Goal: Task Accomplishment & Management: Use online tool/utility

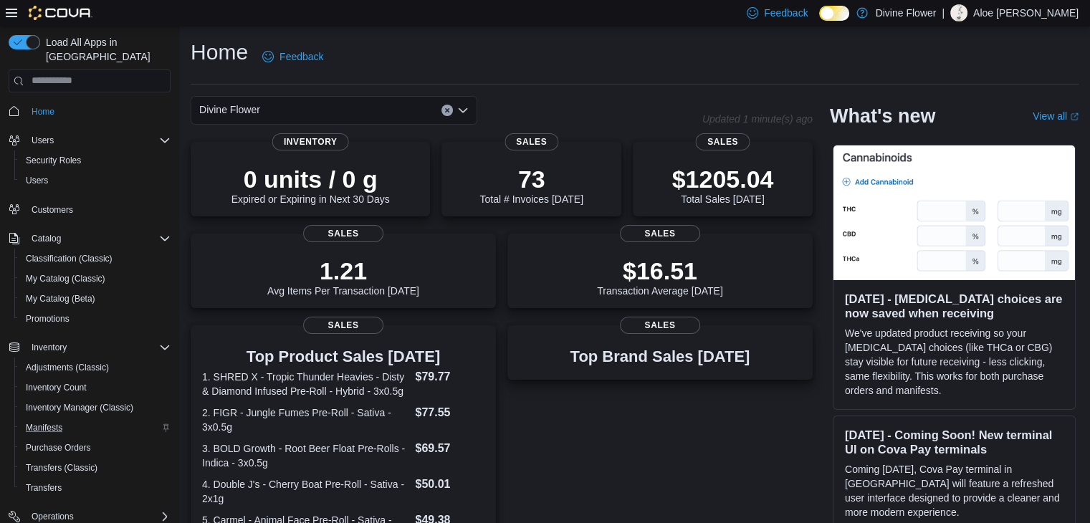
scroll to position [141, 0]
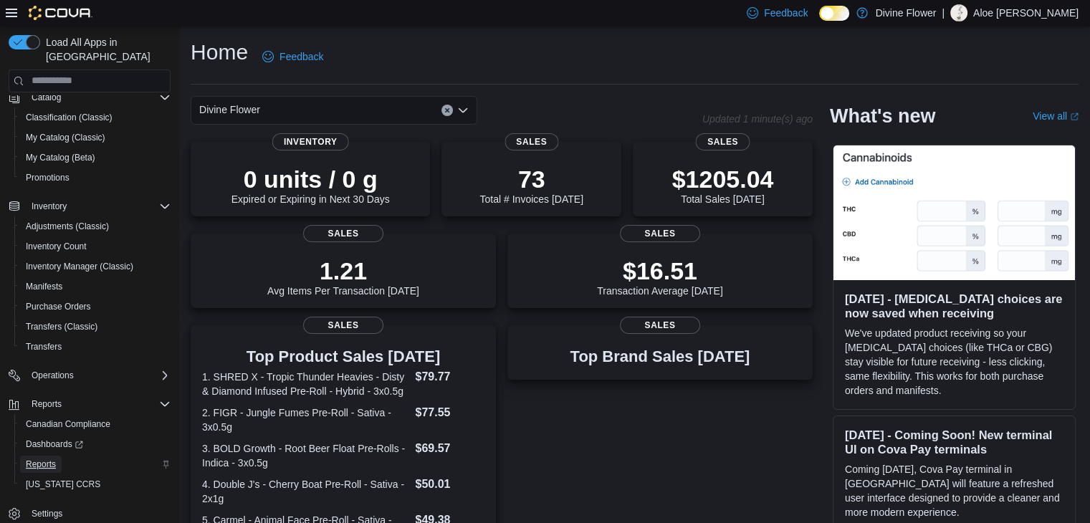
click at [57, 456] on link "Reports" at bounding box center [41, 464] width 42 height 17
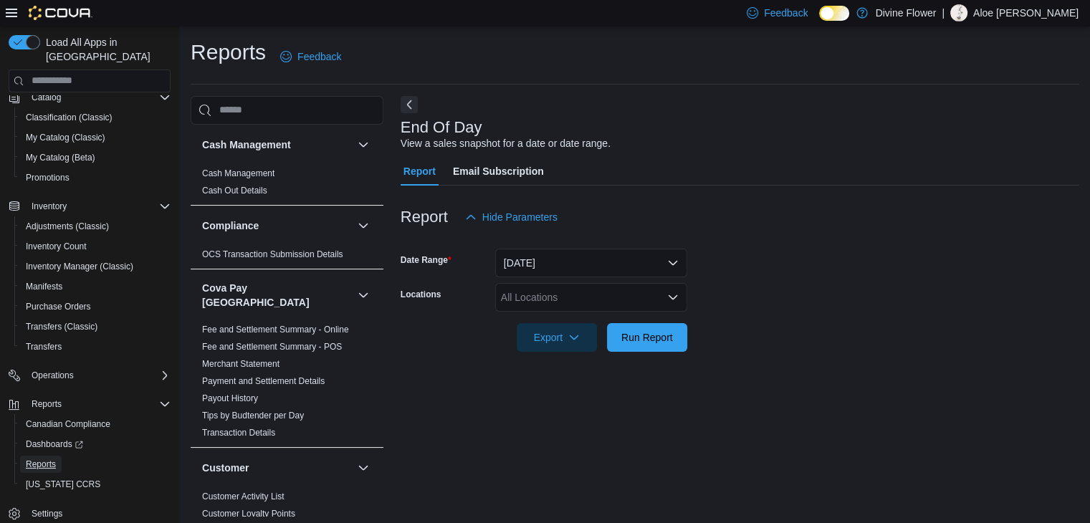
scroll to position [5, 0]
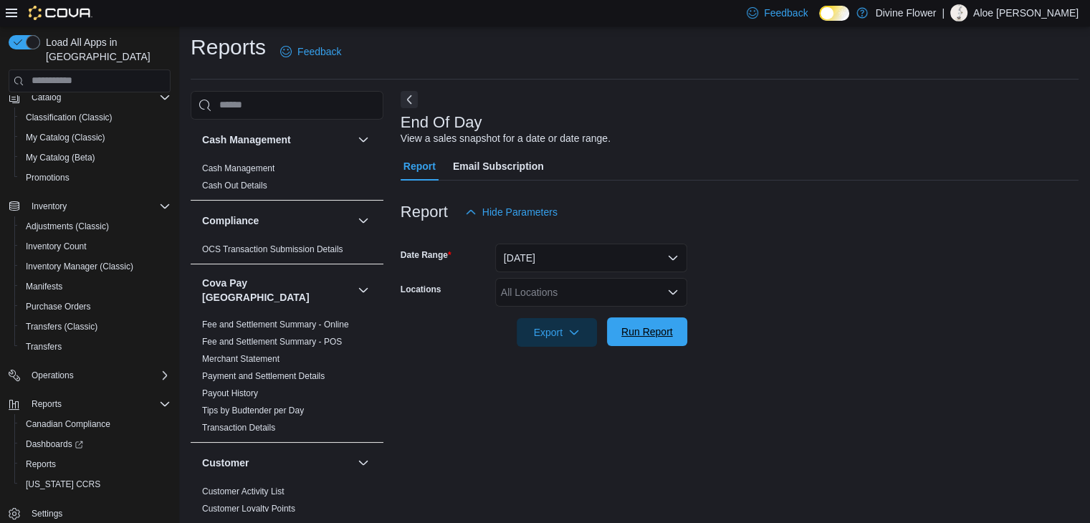
click at [662, 328] on span "Run Report" at bounding box center [648, 332] width 52 height 14
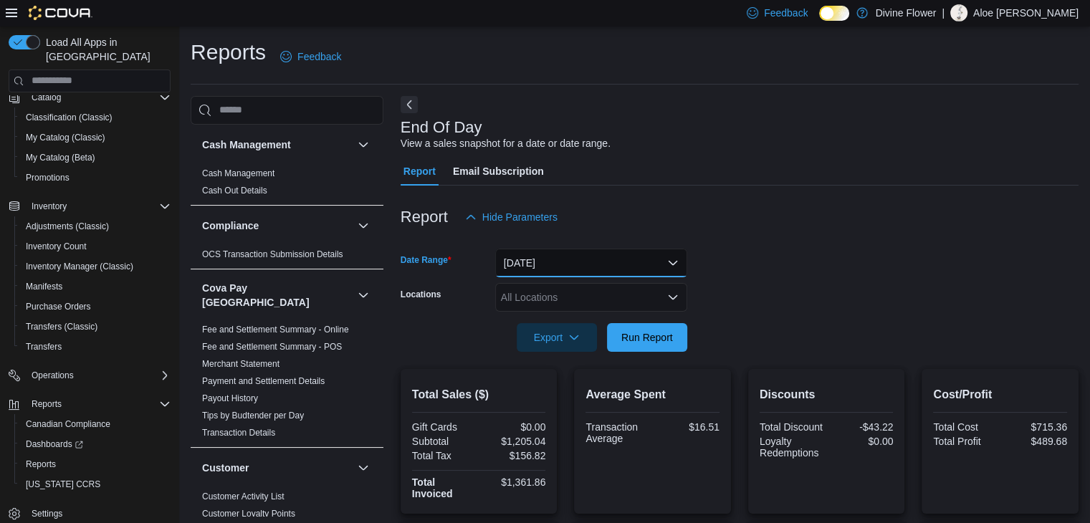
click at [497, 267] on button "[DATE]" at bounding box center [591, 263] width 192 height 29
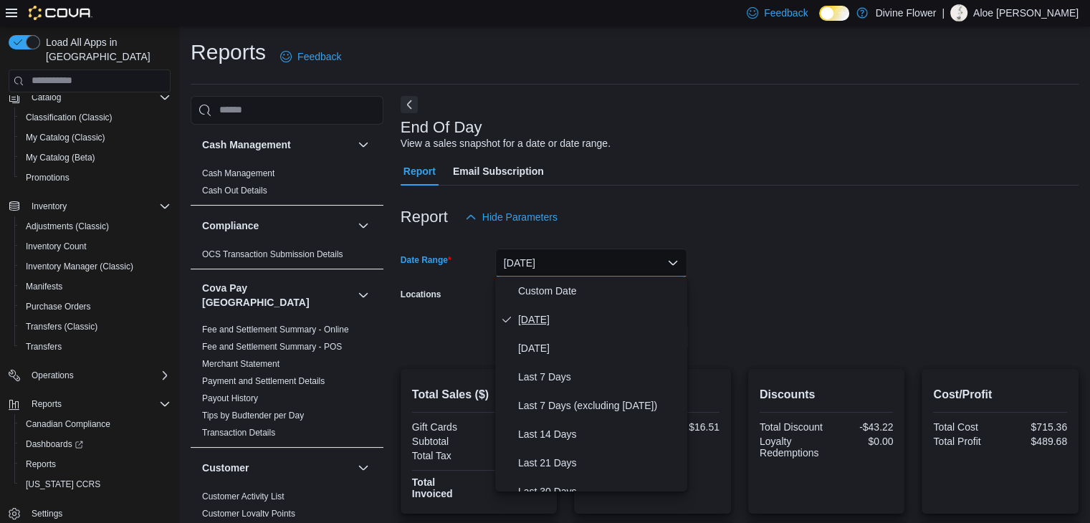
click at [549, 316] on span "[DATE]" at bounding box center [599, 319] width 163 height 17
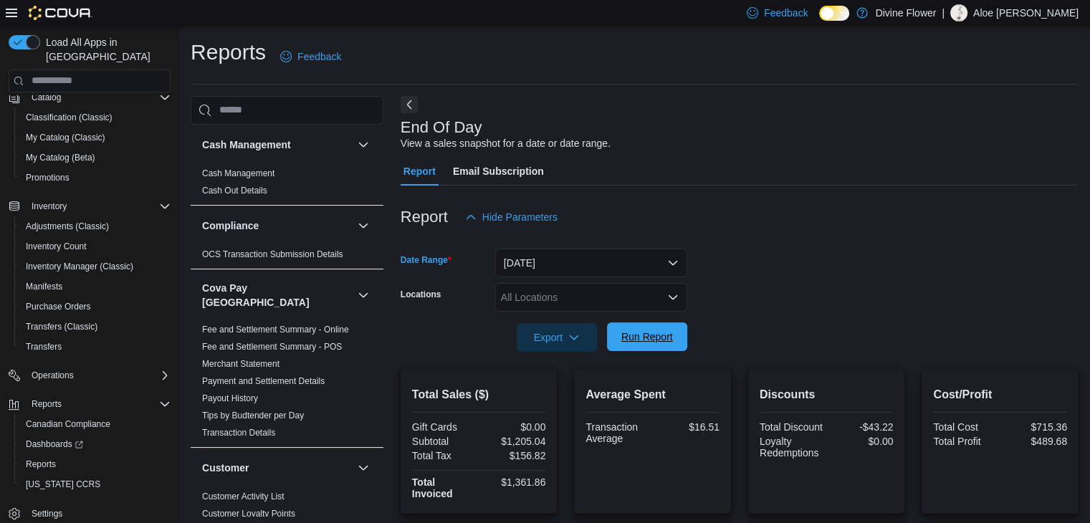
click at [634, 330] on span "Run Report" at bounding box center [648, 337] width 52 height 14
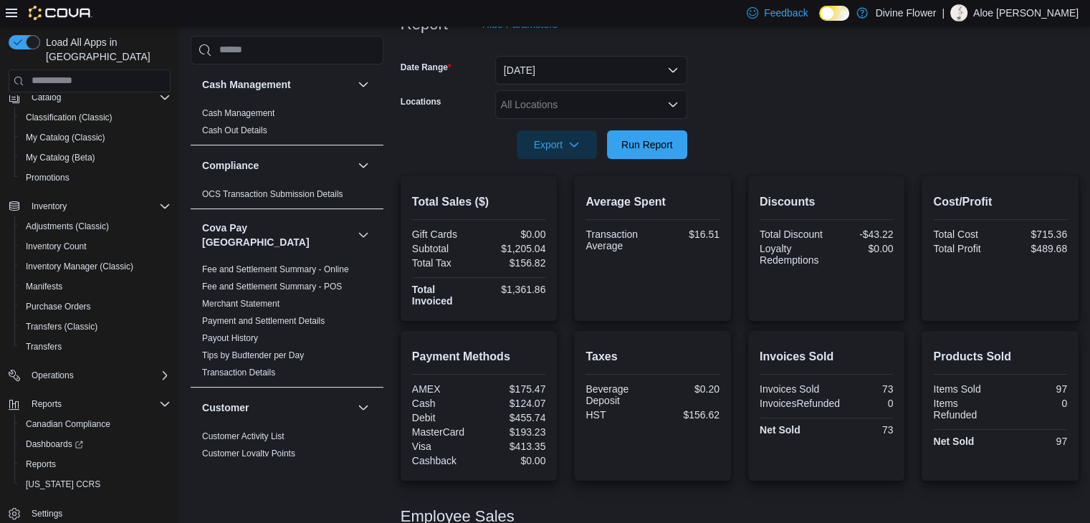
scroll to position [189, 0]
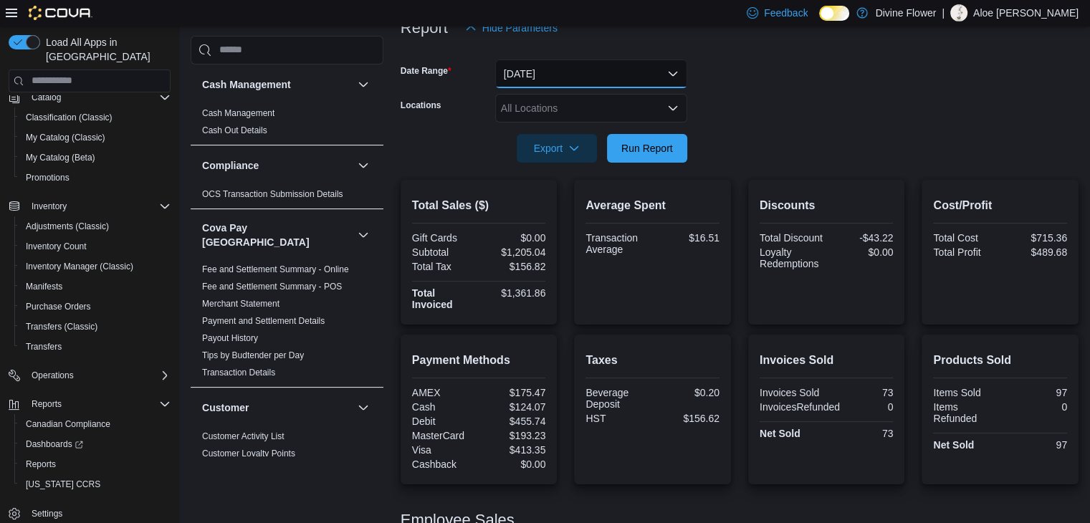
click at [522, 64] on button "Today" at bounding box center [591, 74] width 192 height 29
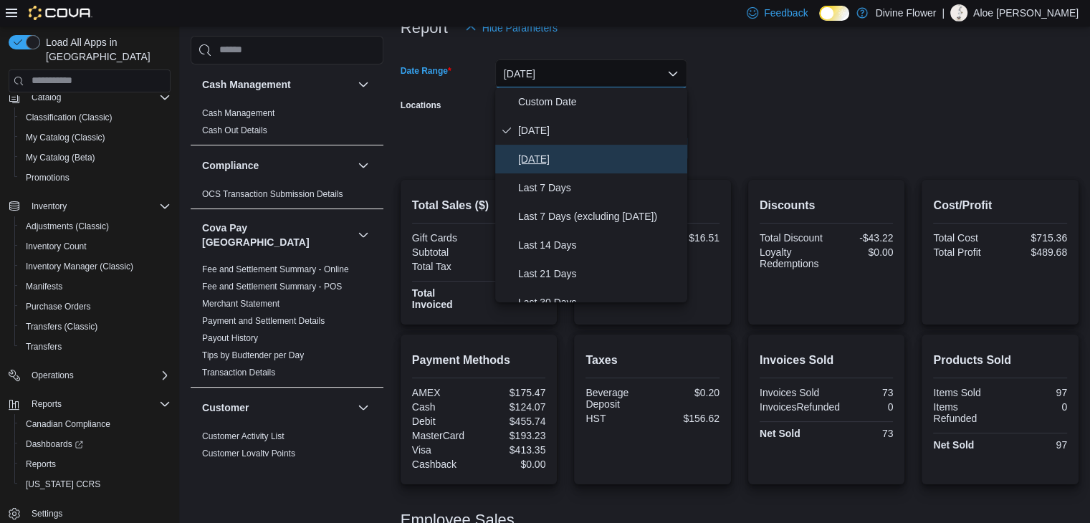
click at [630, 170] on button "Yesterday" at bounding box center [591, 159] width 192 height 29
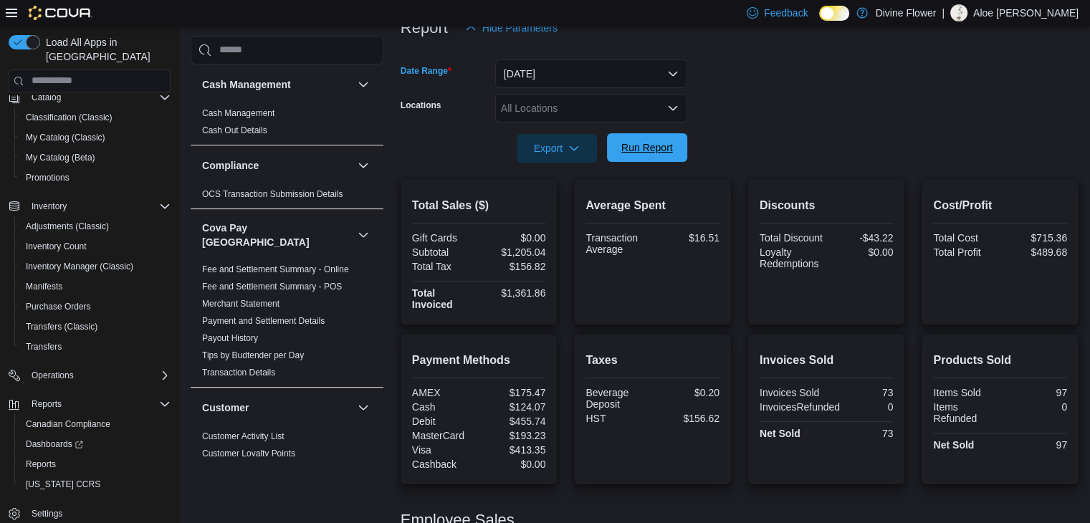
click at [657, 161] on span "Run Report" at bounding box center [647, 147] width 63 height 29
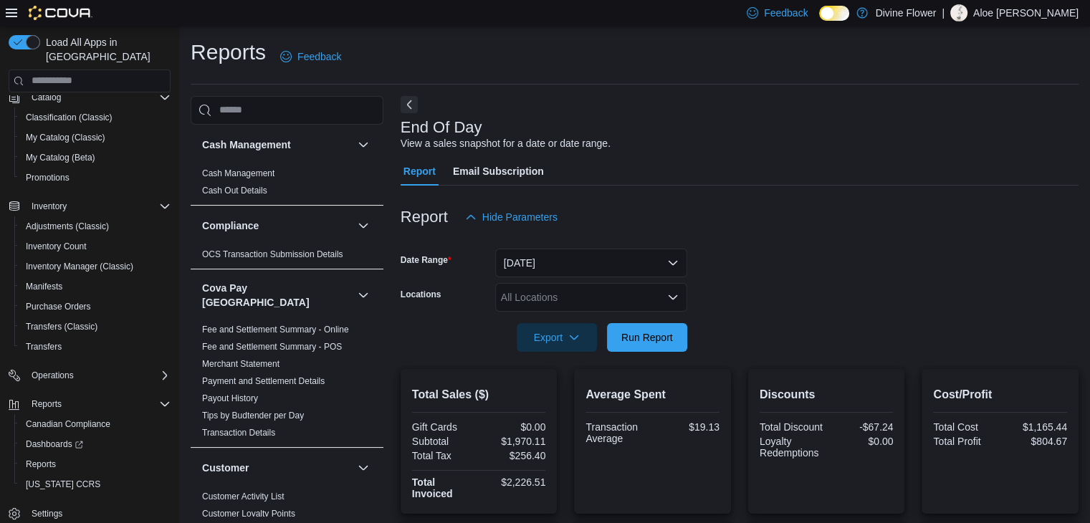
scroll to position [29, 0]
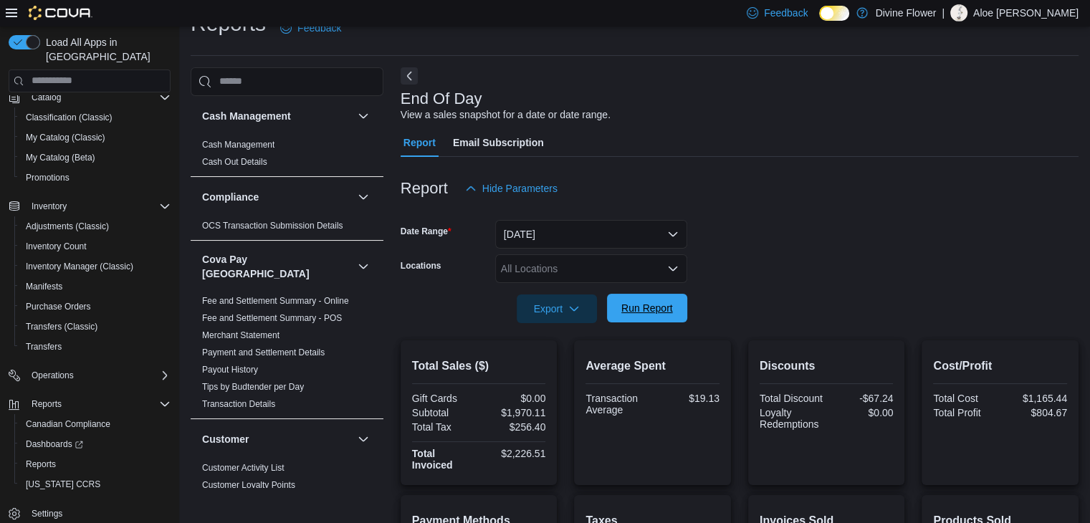
click at [675, 305] on span "Run Report" at bounding box center [647, 308] width 63 height 29
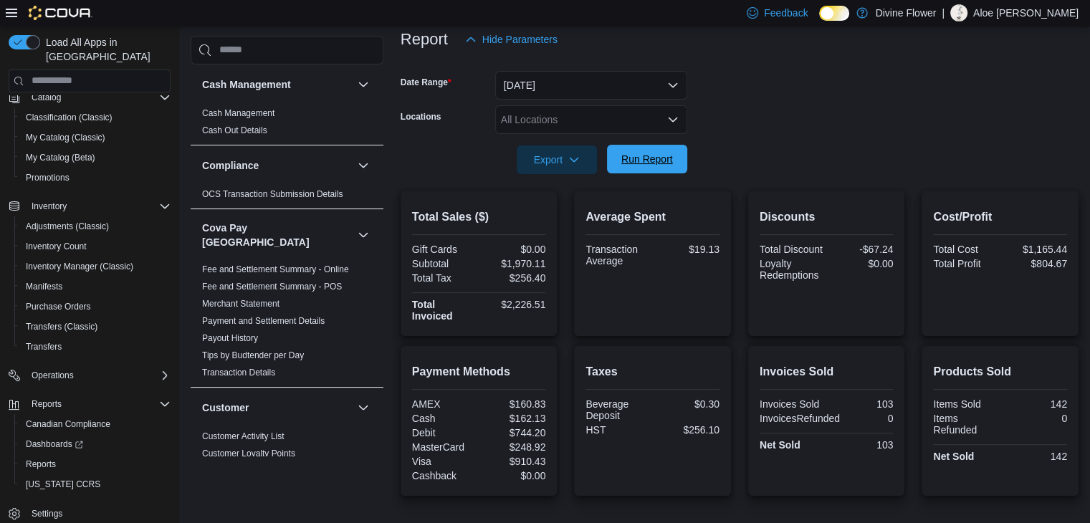
scroll to position [179, 0]
click at [576, 92] on button "Yesterday" at bounding box center [591, 84] width 192 height 29
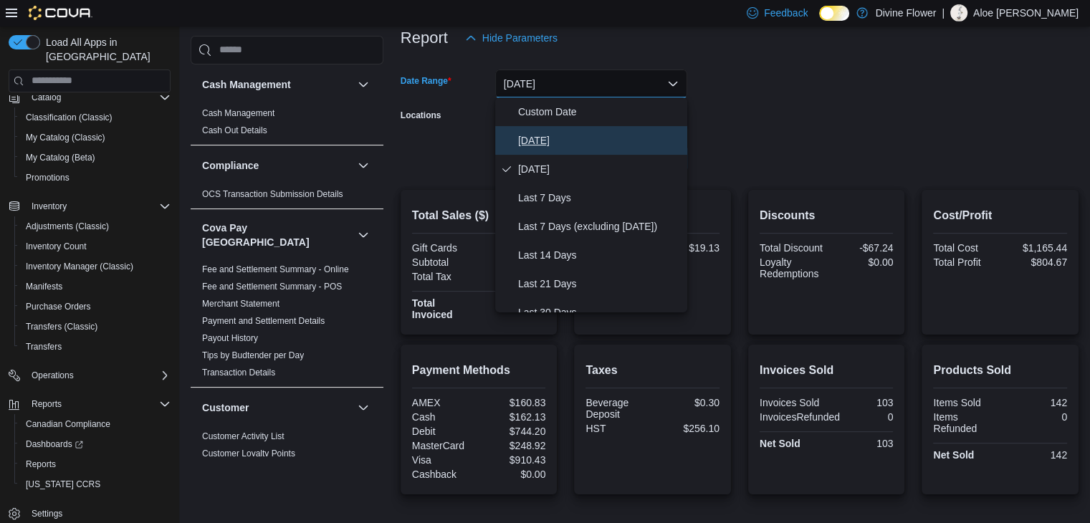
click at [577, 135] on span "Today" at bounding box center [599, 140] width 163 height 17
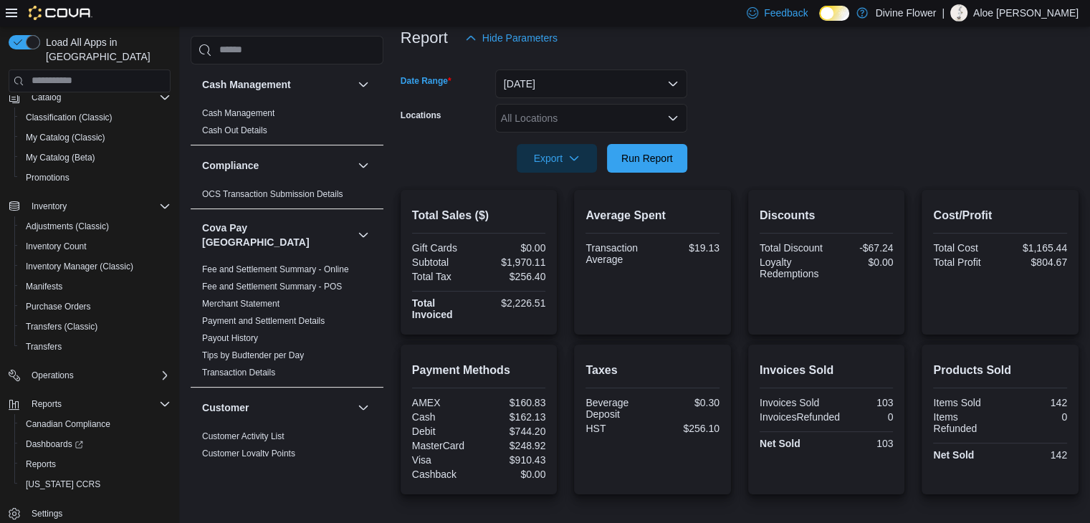
click at [626, 139] on div at bounding box center [740, 138] width 678 height 11
click at [626, 141] on div at bounding box center [740, 138] width 678 height 11
click at [622, 157] on span "Run Report" at bounding box center [648, 158] width 52 height 14
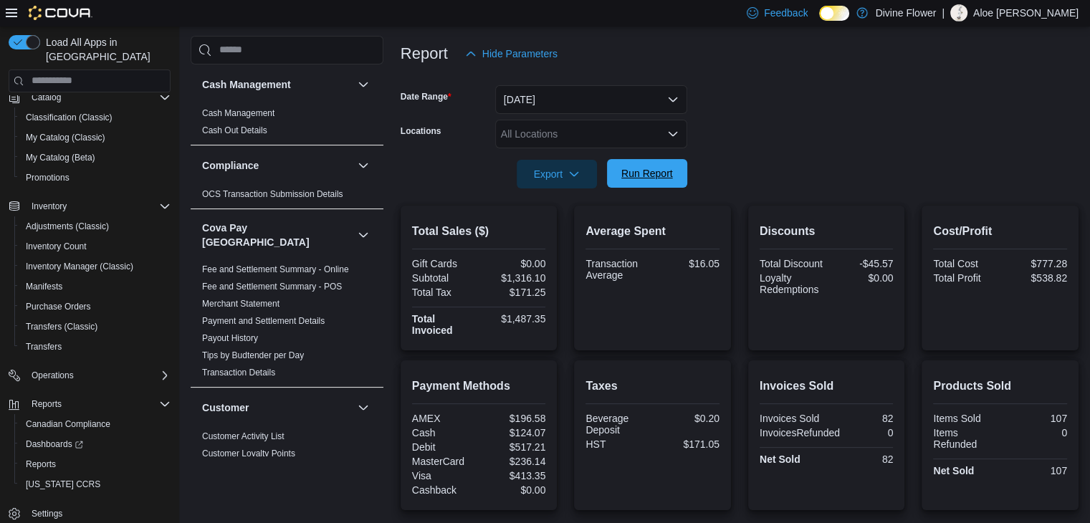
scroll to position [163, 0]
click at [579, 91] on button "Today" at bounding box center [591, 99] width 192 height 29
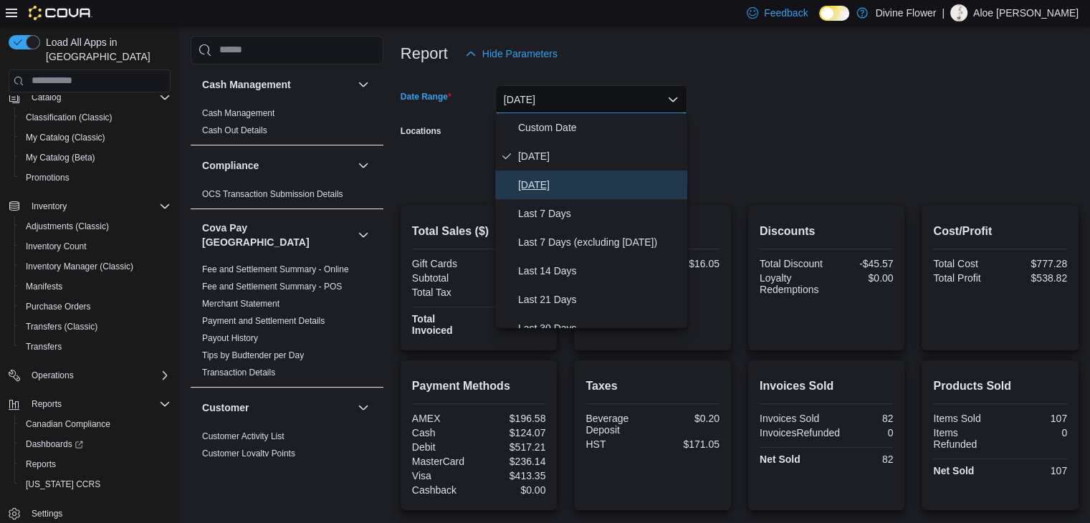
click at [576, 185] on span "Yesterday" at bounding box center [599, 184] width 163 height 17
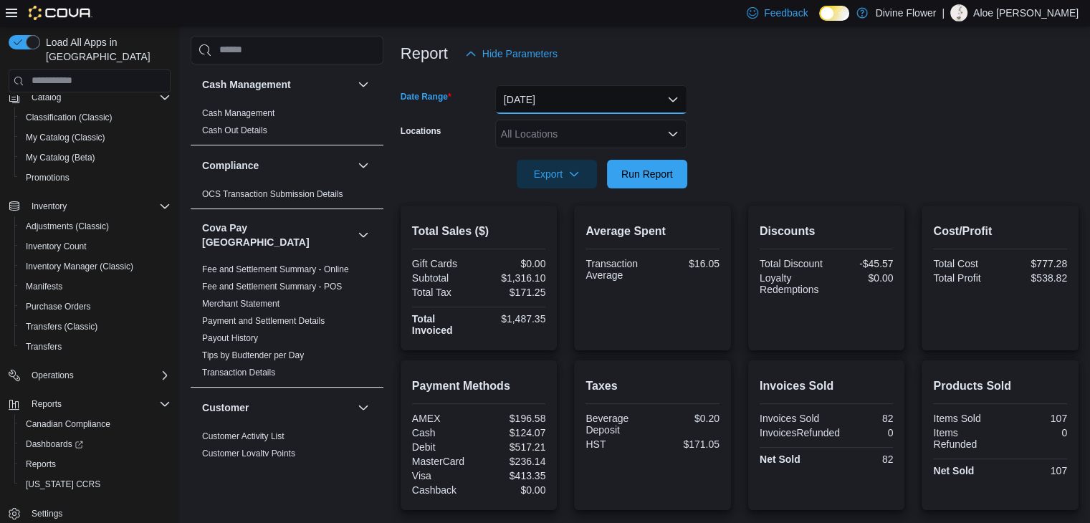
click at [591, 101] on button "Yesterday" at bounding box center [591, 99] width 192 height 29
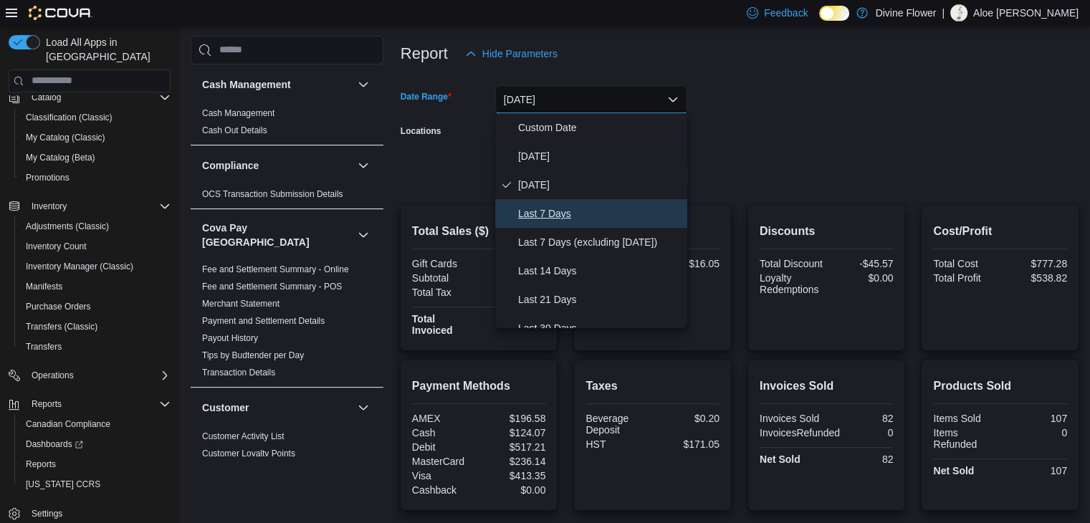
click at [581, 211] on span "Last 7 Days" at bounding box center [599, 213] width 163 height 17
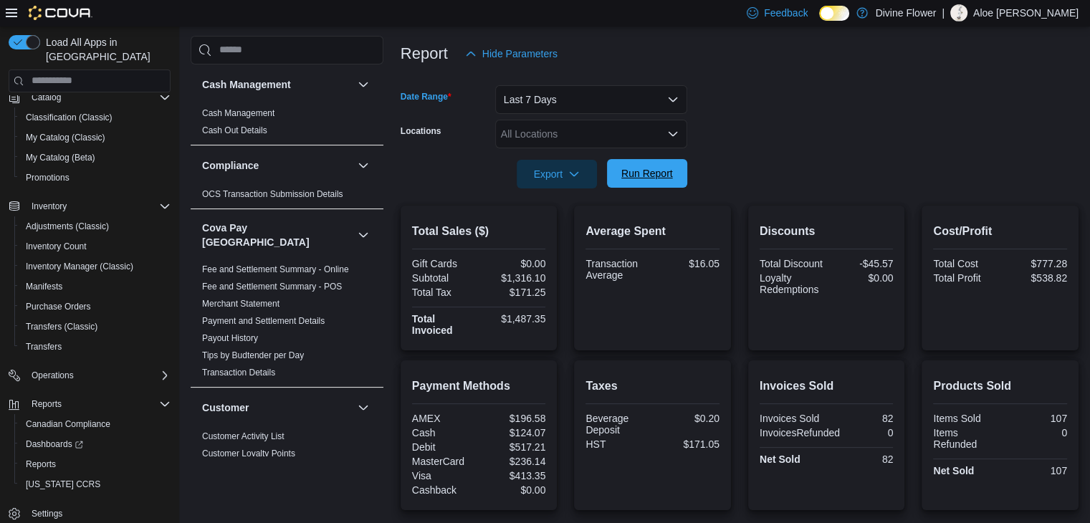
click at [651, 160] on span "Run Report" at bounding box center [647, 173] width 63 height 29
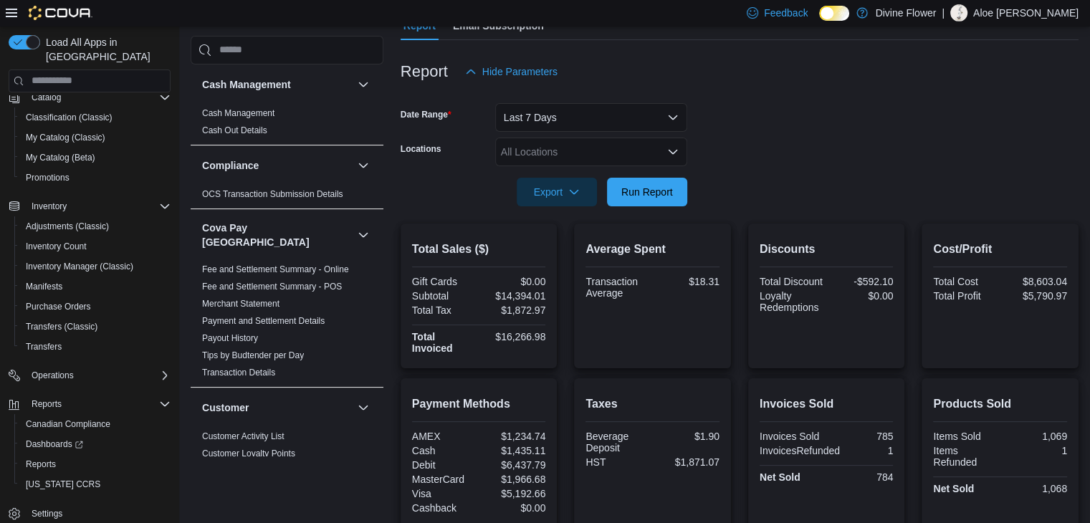
scroll to position [144, 0]
click at [580, 127] on button "Last 7 Days" at bounding box center [591, 119] width 192 height 29
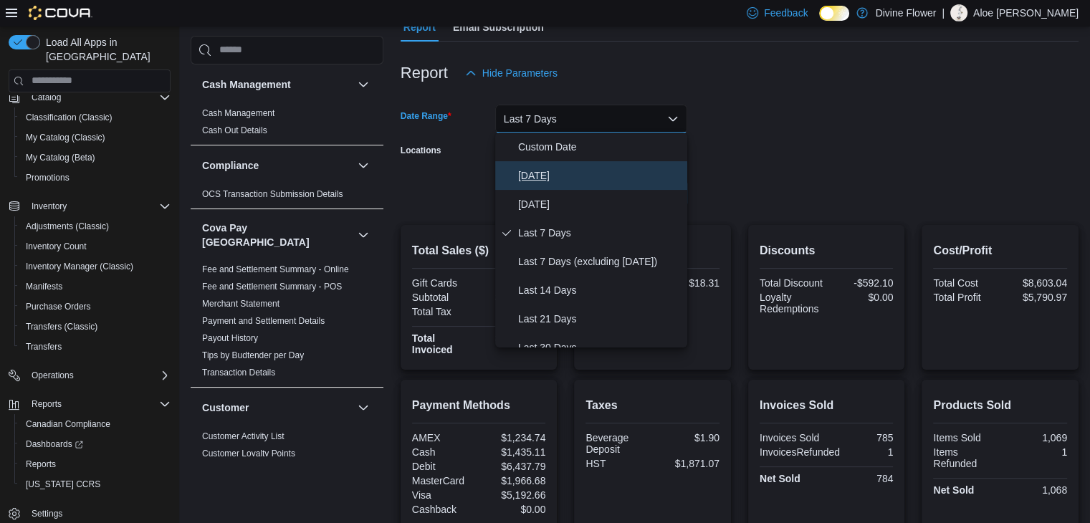
click at [579, 187] on button "Today" at bounding box center [591, 175] width 192 height 29
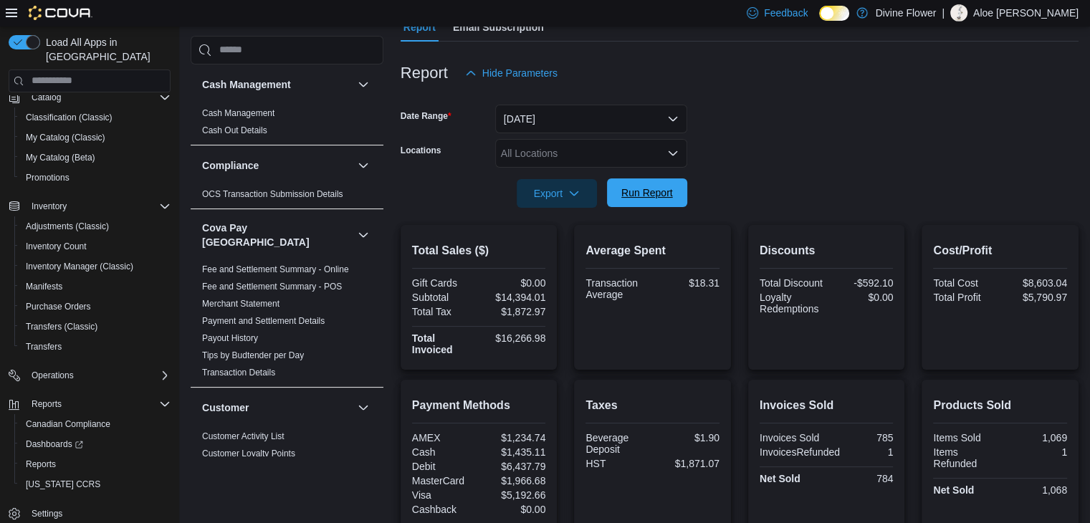
click at [652, 202] on span "Run Report" at bounding box center [647, 193] width 63 height 29
